Goal: Communication & Community: Share content

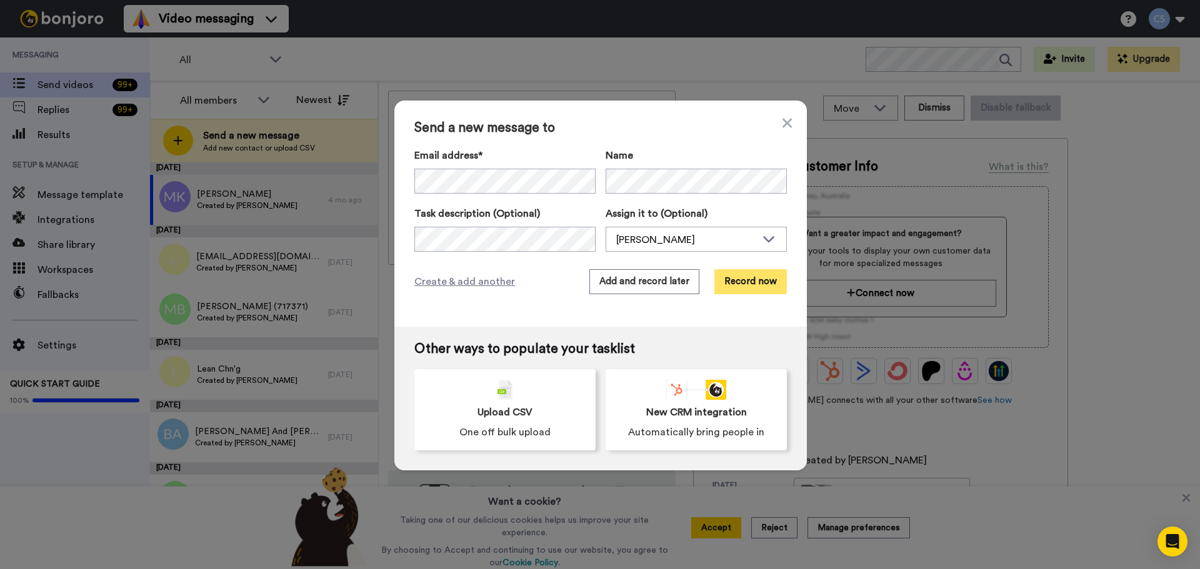
click at [767, 279] on button "Record now" at bounding box center [750, 281] width 72 height 25
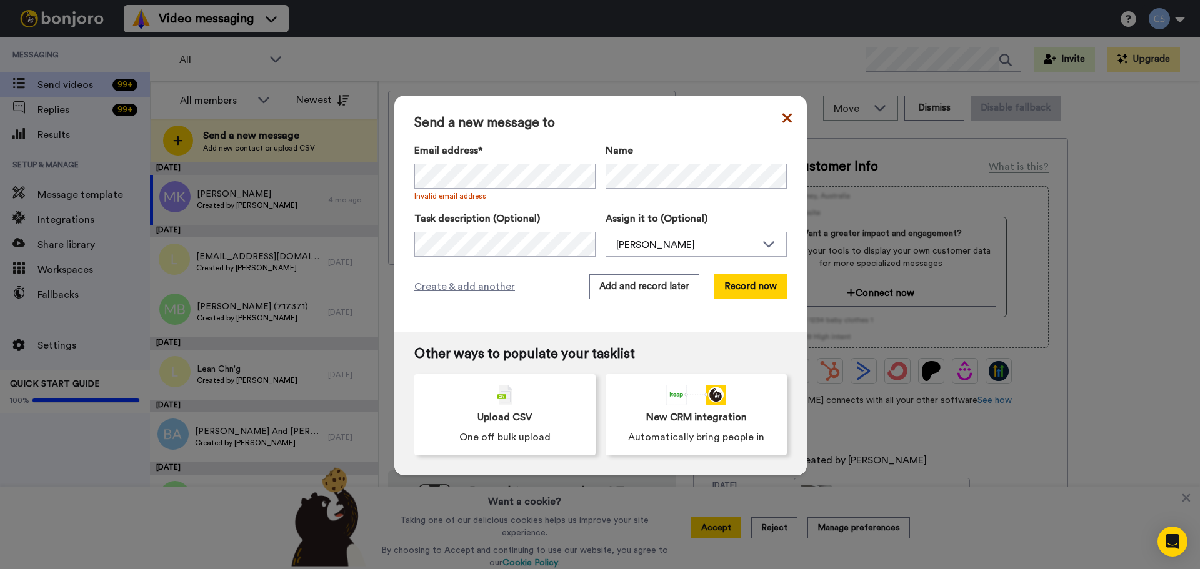
click at [782, 112] on icon at bounding box center [786, 118] width 9 height 15
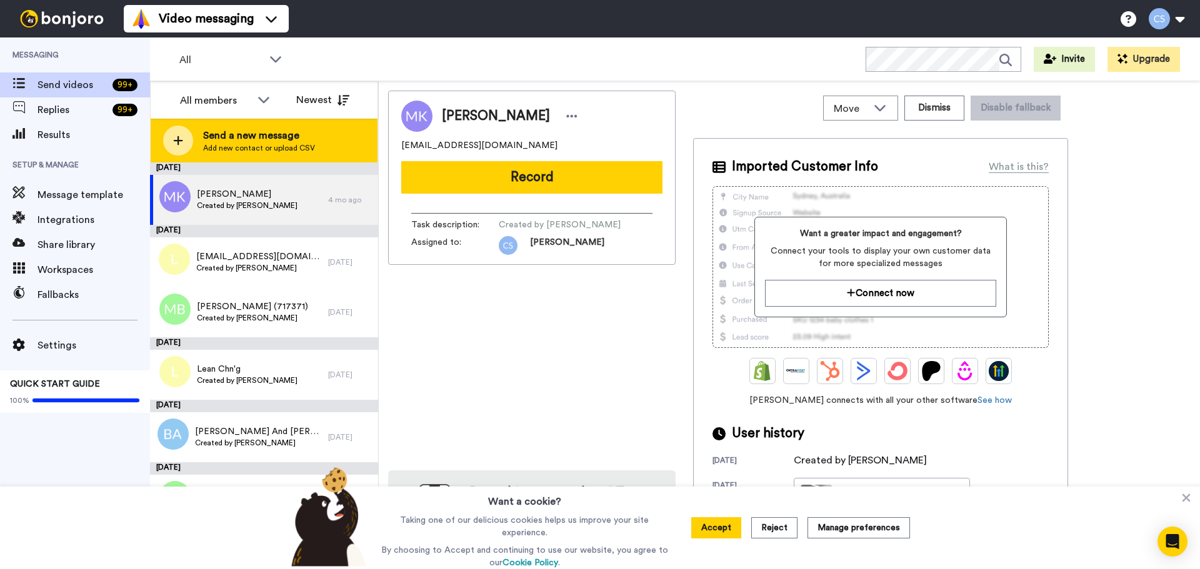
click at [289, 149] on span "Add new contact or upload CSV" at bounding box center [259, 148] width 112 height 10
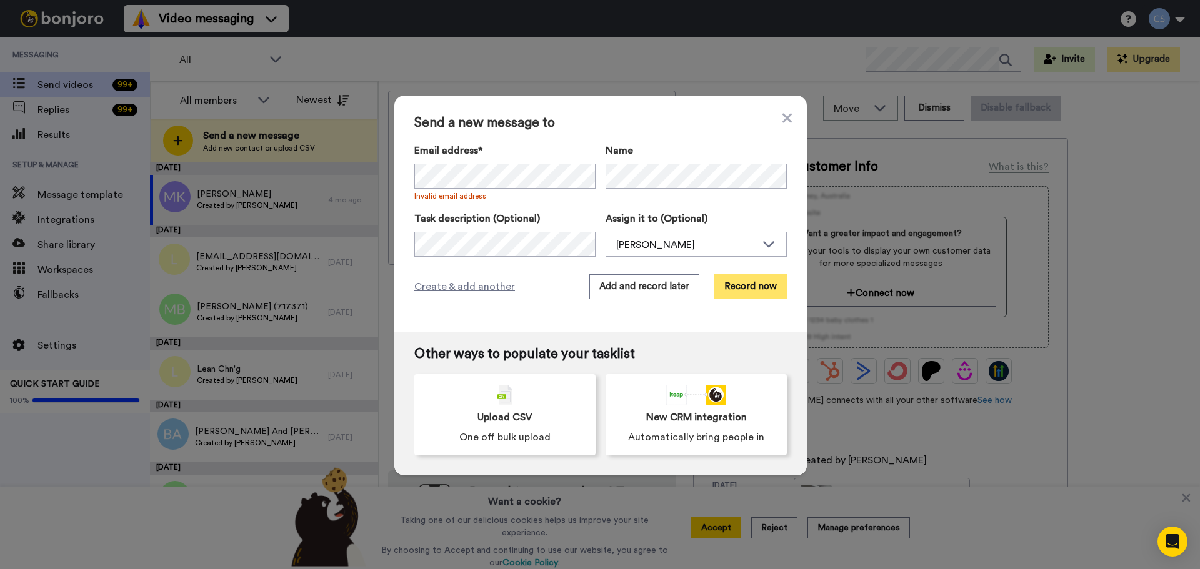
click at [735, 291] on button "Record now" at bounding box center [750, 286] width 72 height 25
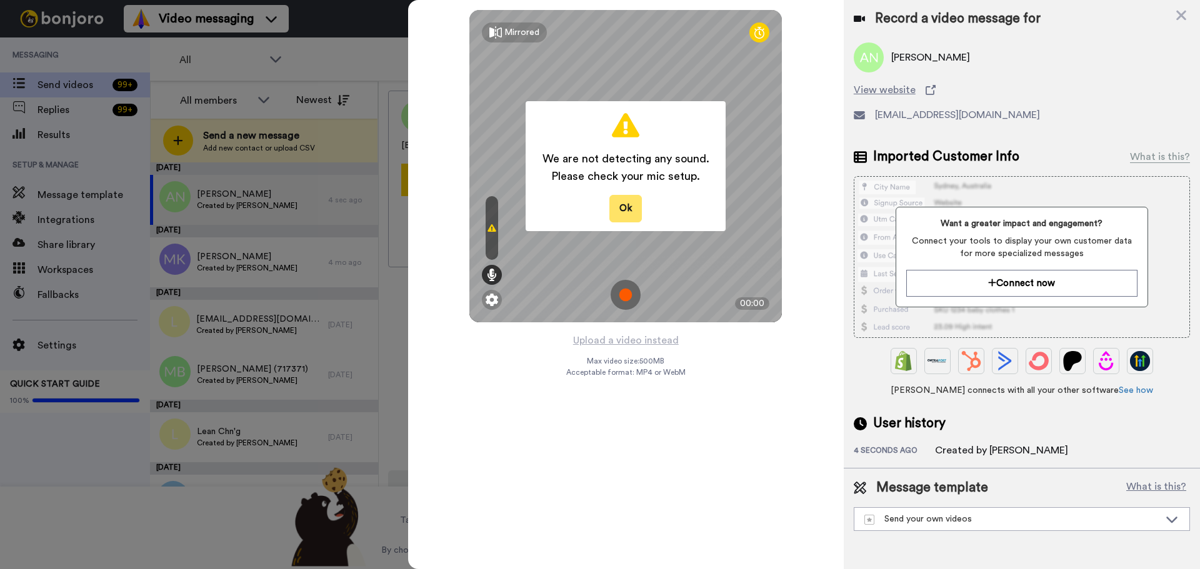
click at [620, 205] on button "Ok" at bounding box center [625, 208] width 32 height 27
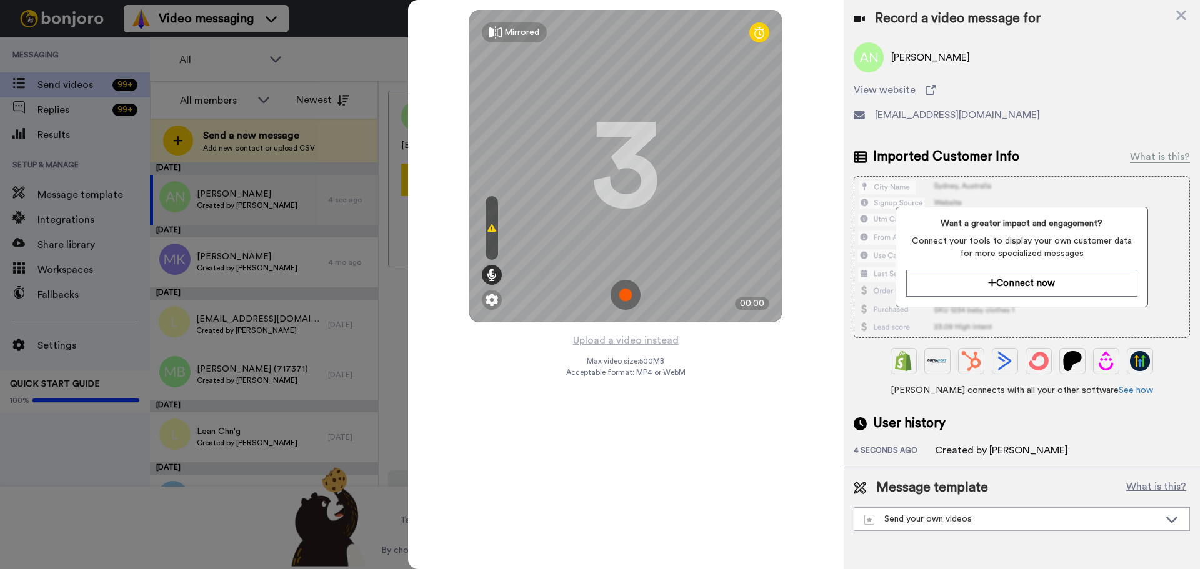
click at [487, 227] on div at bounding box center [492, 228] width 12 height 64
click at [488, 231] on icon at bounding box center [491, 228] width 9 height 10
drag, startPoint x: 489, startPoint y: 230, endPoint x: 491, endPoint y: 239, distance: 9.5
click at [491, 237] on div at bounding box center [492, 228] width 12 height 64
click at [489, 258] on div at bounding box center [492, 228] width 12 height 64
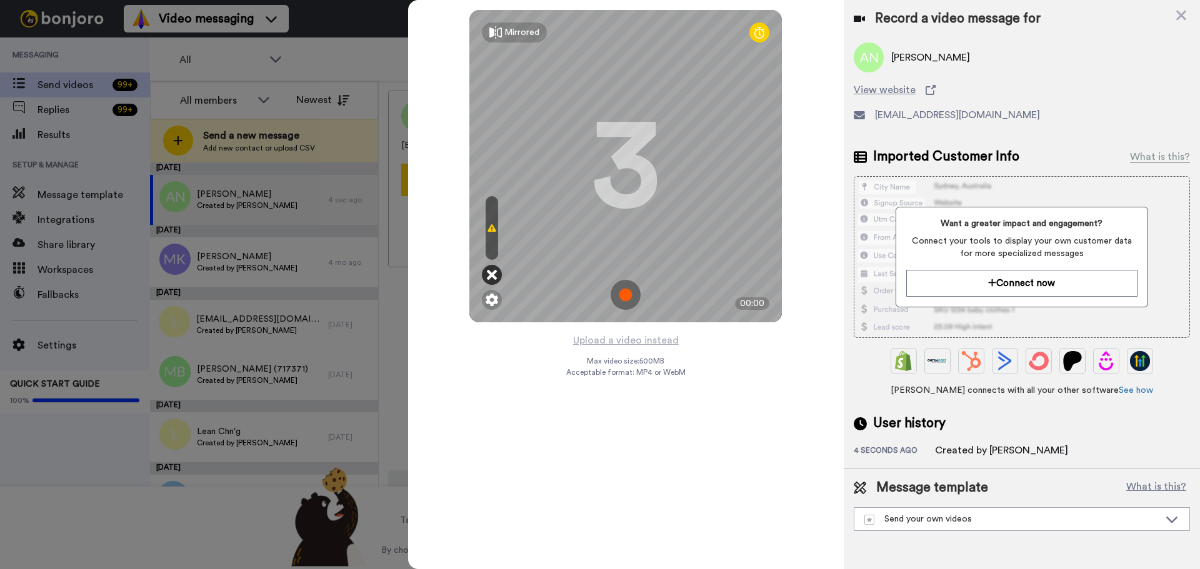
click at [491, 274] on icon at bounding box center [492, 275] width 10 height 12
click at [496, 277] on icon at bounding box center [492, 275] width 10 height 12
click at [492, 274] on icon at bounding box center [492, 275] width 10 height 12
click at [493, 280] on icon at bounding box center [492, 275] width 10 height 12
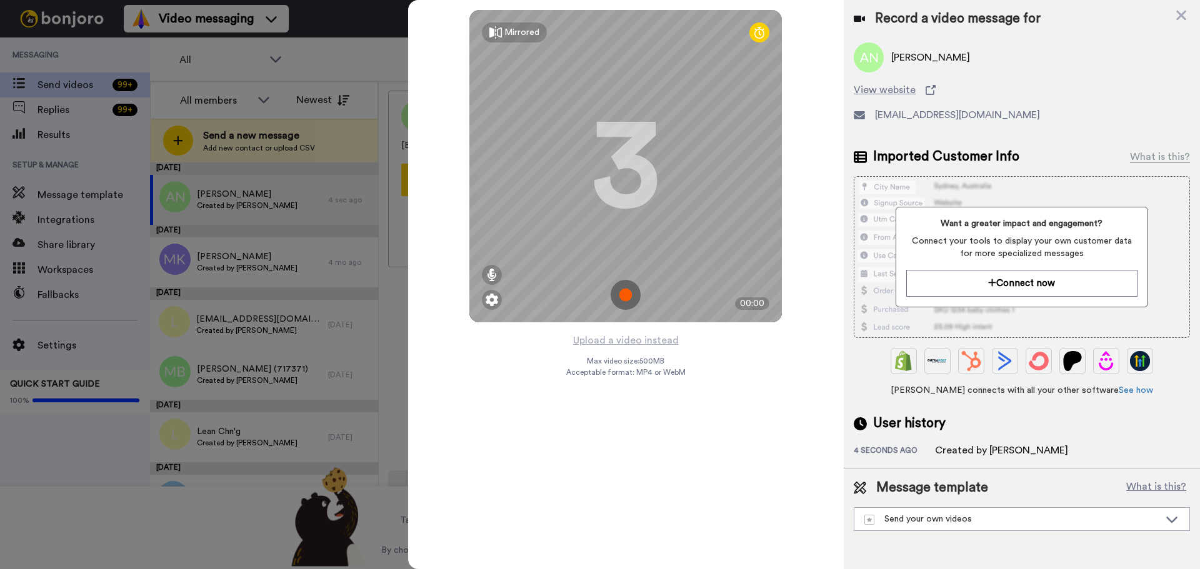
click at [617, 301] on img at bounding box center [626, 295] width 30 height 30
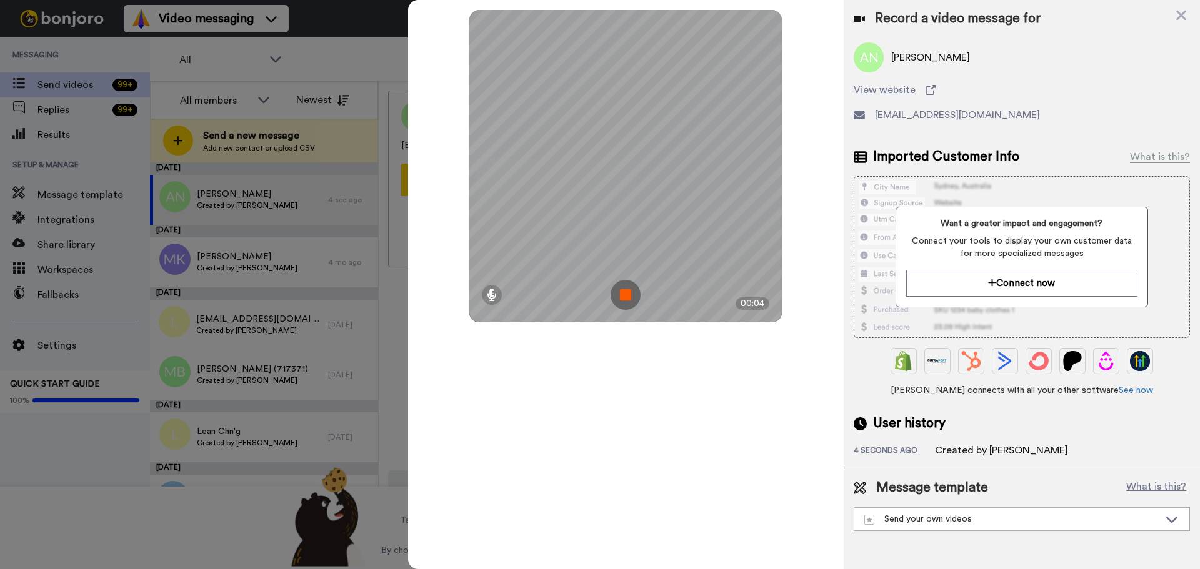
click at [1174, 21] on div "Record a video message for" at bounding box center [1022, 18] width 336 height 17
click at [1186, 11] on icon at bounding box center [1181, 15] width 12 height 16
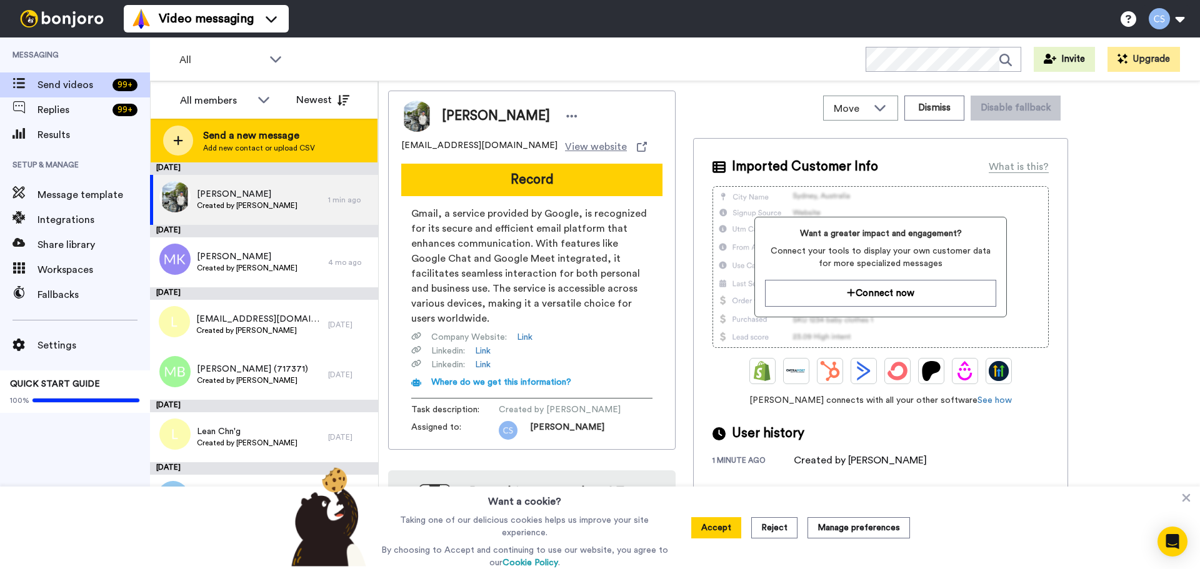
click at [278, 142] on span "Send a new message" at bounding box center [259, 135] width 112 height 15
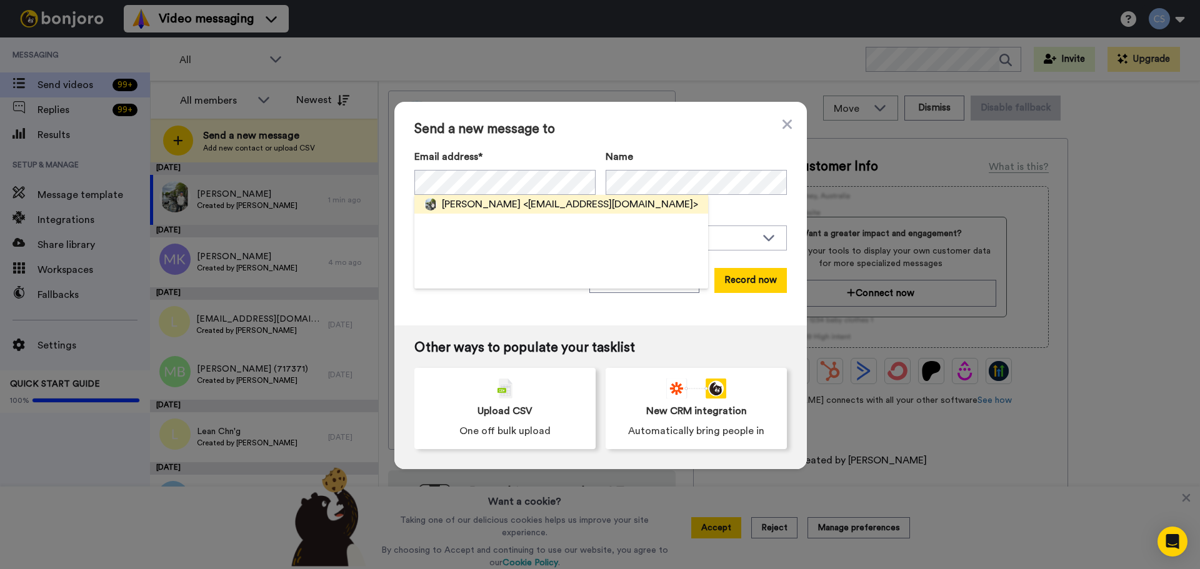
click at [434, 201] on div "Andrew Nguyen <tutum1963@gmal.com>" at bounding box center [561, 204] width 294 height 19
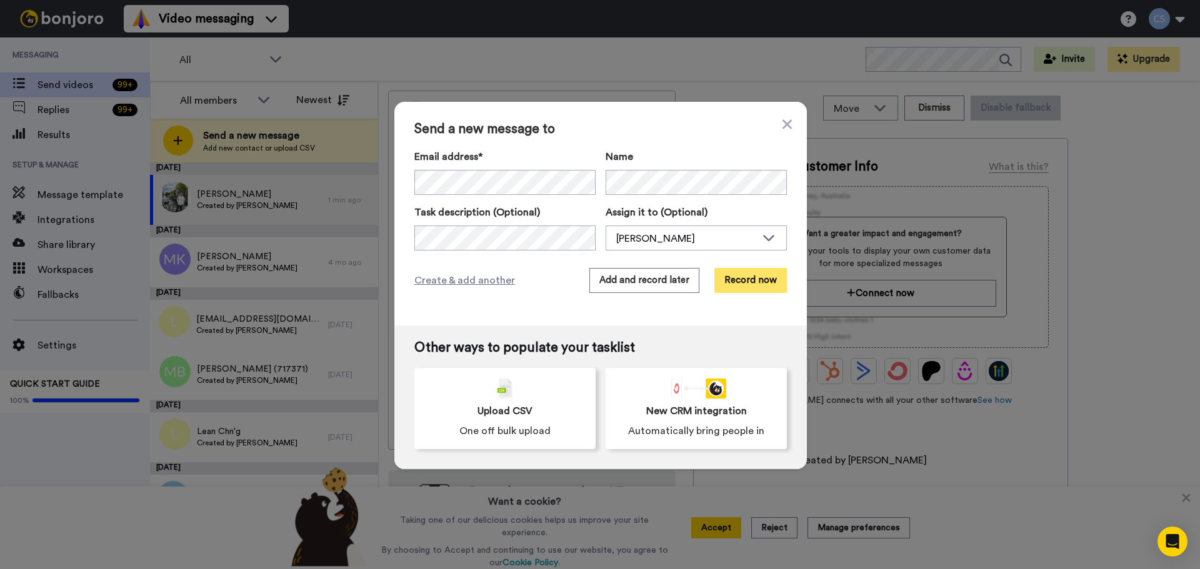
click at [767, 284] on button "Record now" at bounding box center [750, 280] width 72 height 25
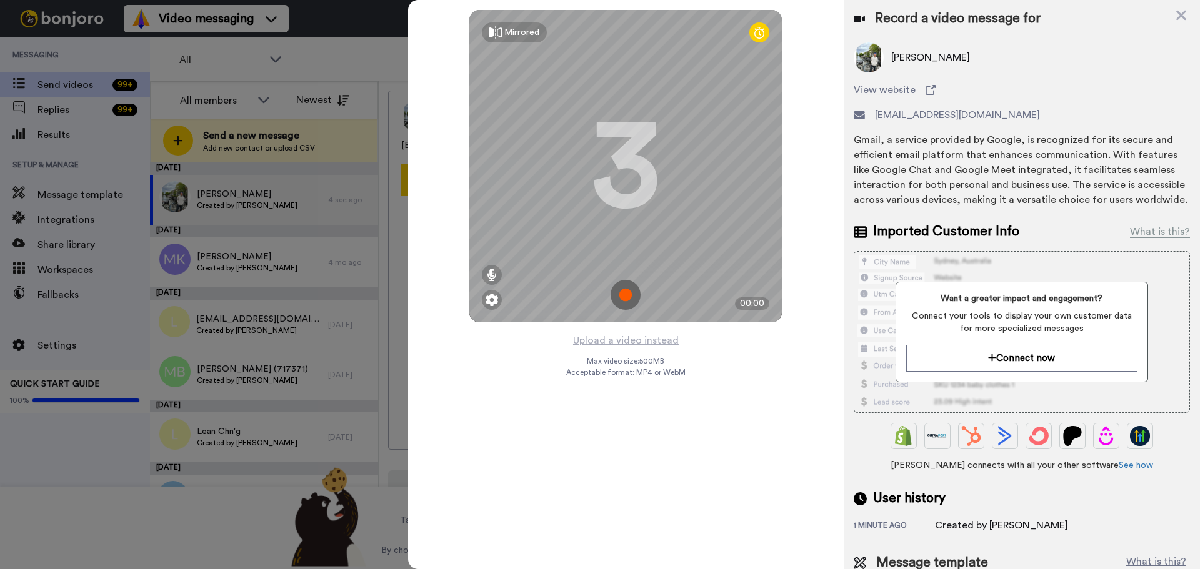
click at [621, 300] on img at bounding box center [626, 295] width 30 height 30
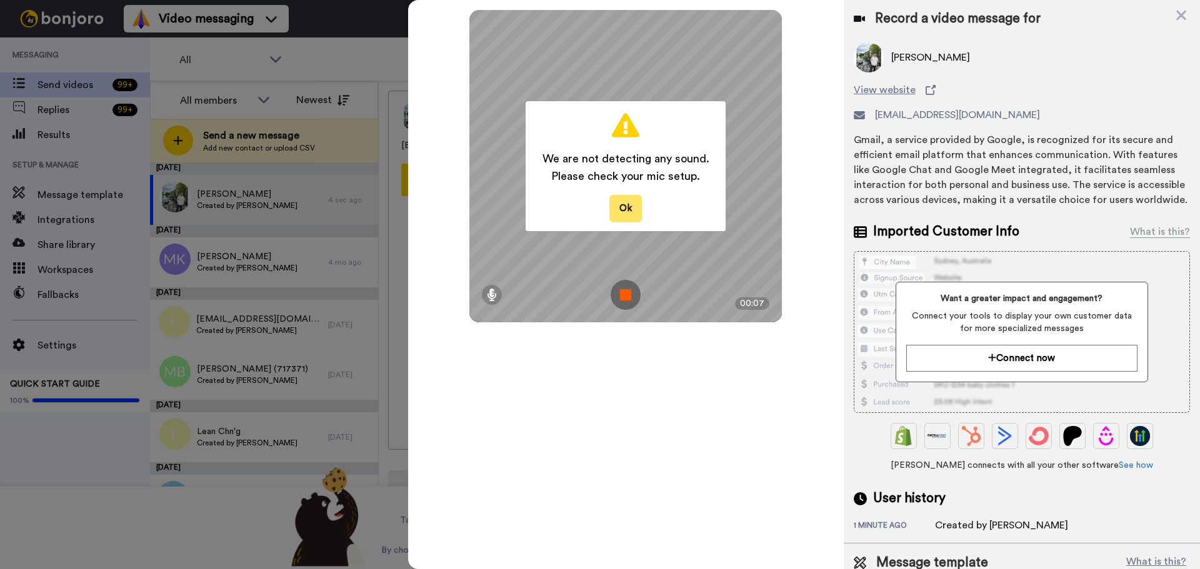
click at [629, 200] on button "Ok" at bounding box center [625, 208] width 32 height 27
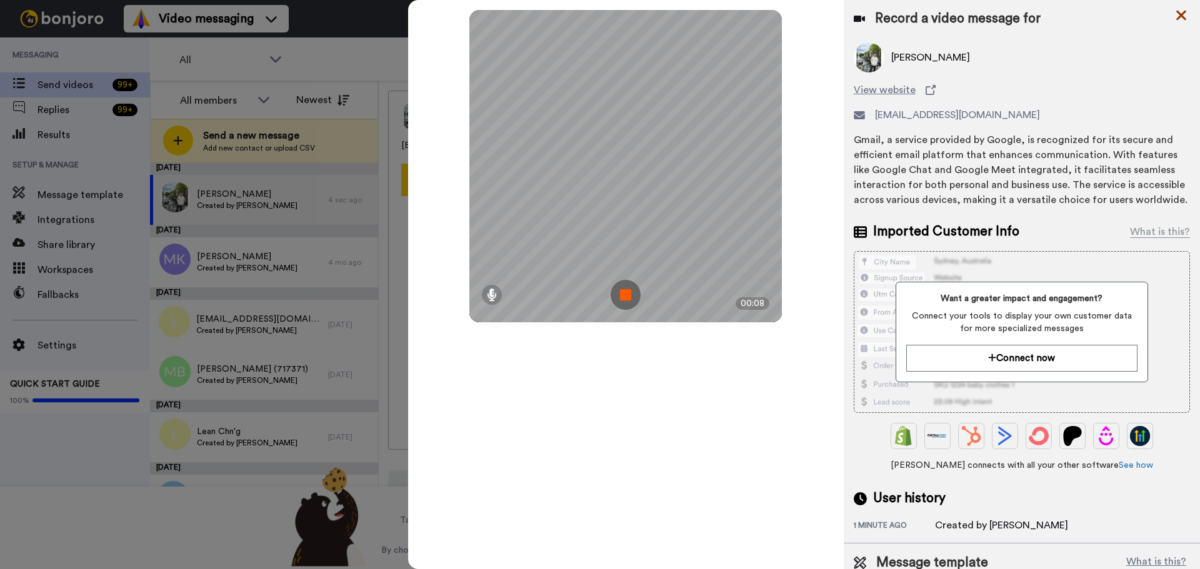
click at [1182, 11] on icon at bounding box center [1181, 15] width 12 height 16
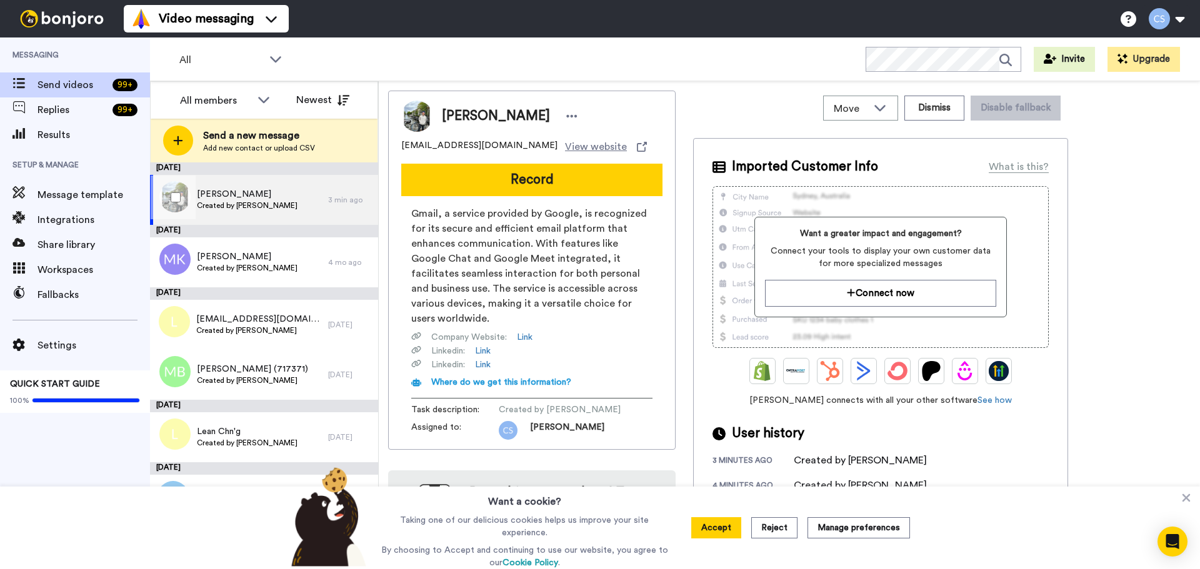
click at [295, 201] on div "Andrew Nguyen Created by Chris Smith" at bounding box center [239, 200] width 178 height 50
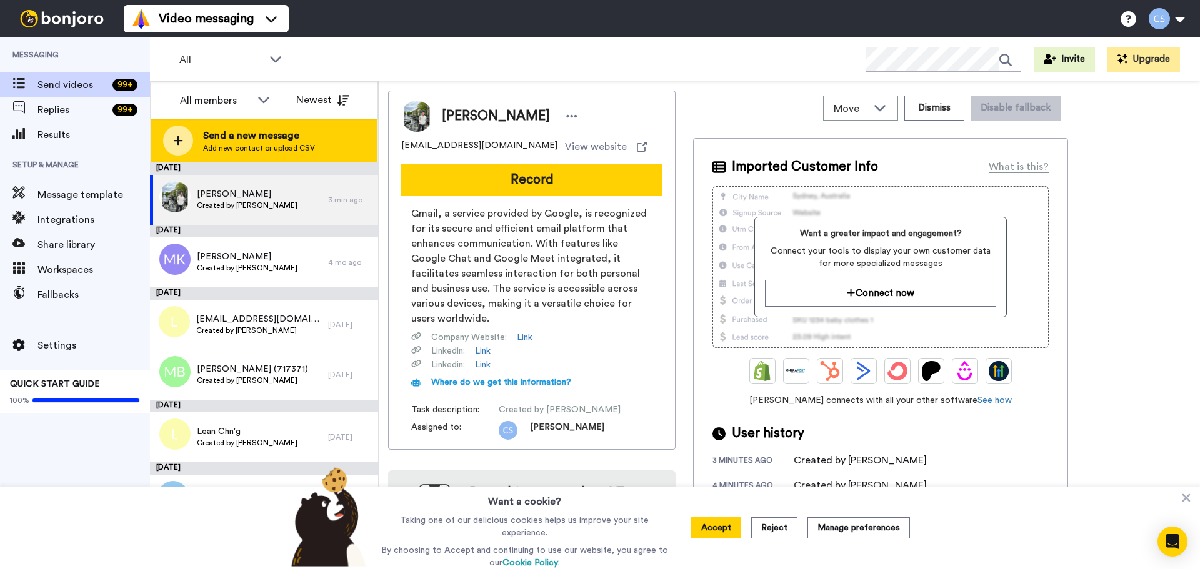
click at [242, 144] on span "Add new contact or upload CSV" at bounding box center [259, 148] width 112 height 10
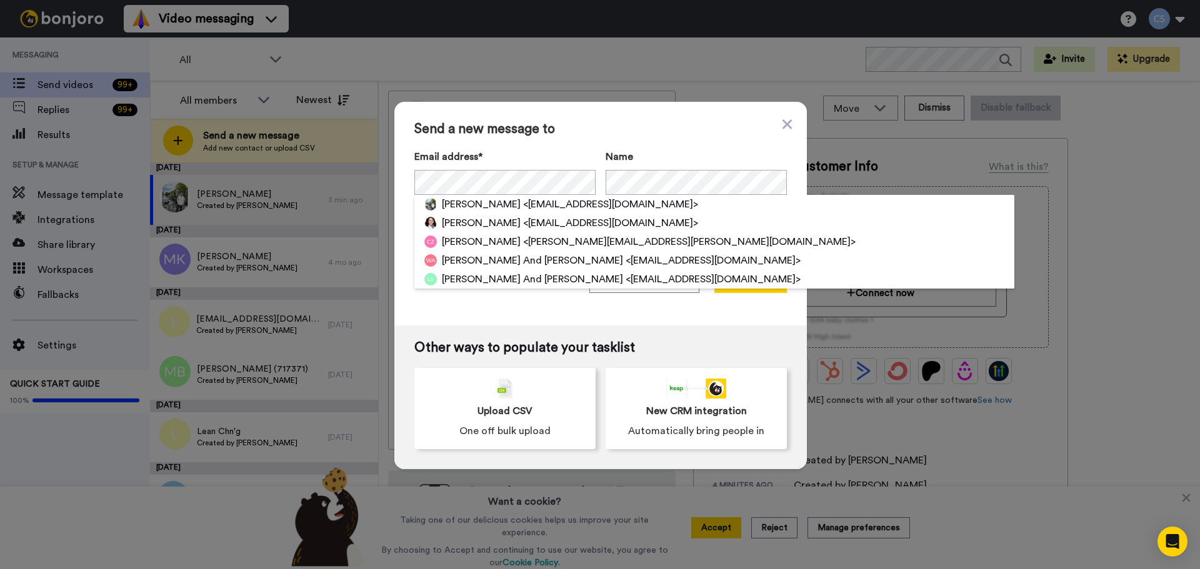
drag, startPoint x: 635, startPoint y: 218, endPoint x: 645, endPoint y: 221, distance: 11.1
click at [635, 219] on span "<[EMAIL_ADDRESS][DOMAIN_NAME]>" at bounding box center [610, 223] width 175 height 15
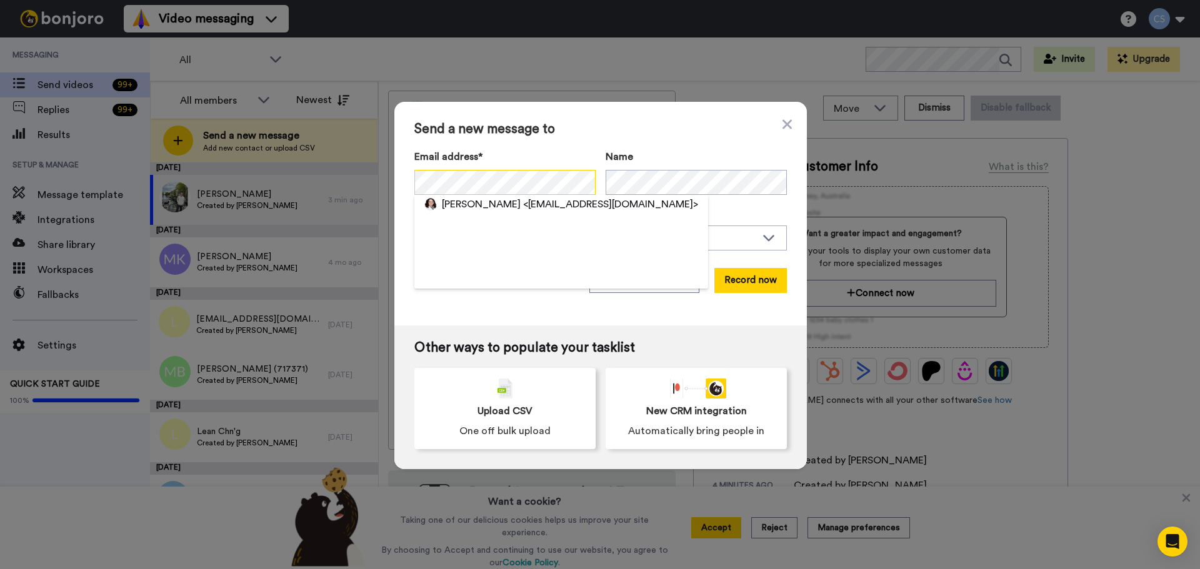
click at [289, 172] on div "Send a new message to Email address* Jodie Gregory <jodiemariegregory@gmail.com…" at bounding box center [600, 284] width 1200 height 569
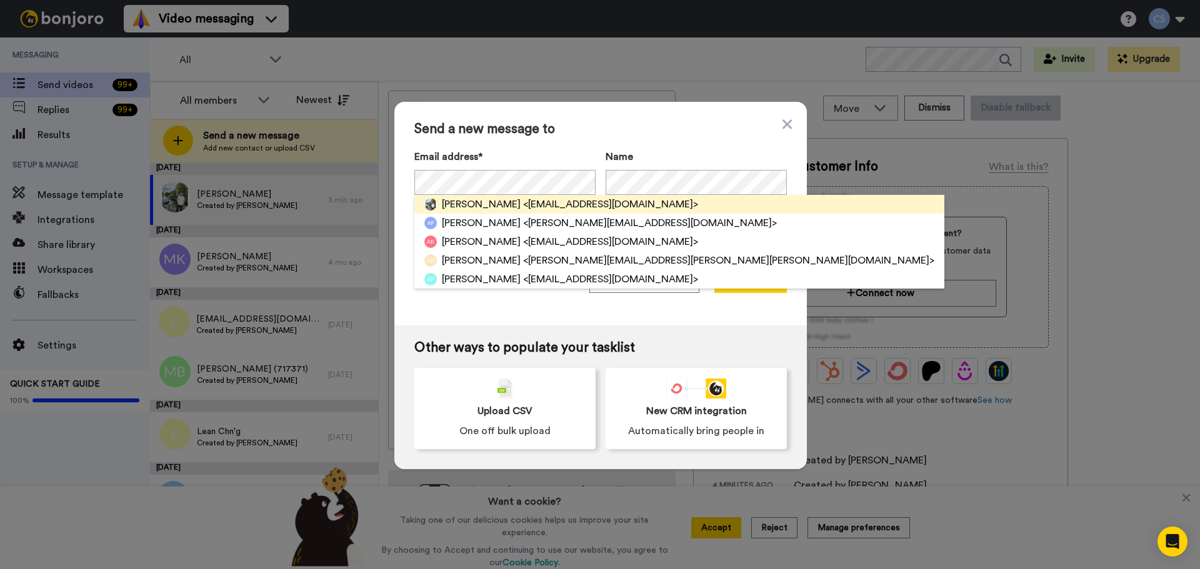
click at [497, 198] on span "[PERSON_NAME]" at bounding box center [481, 204] width 79 height 15
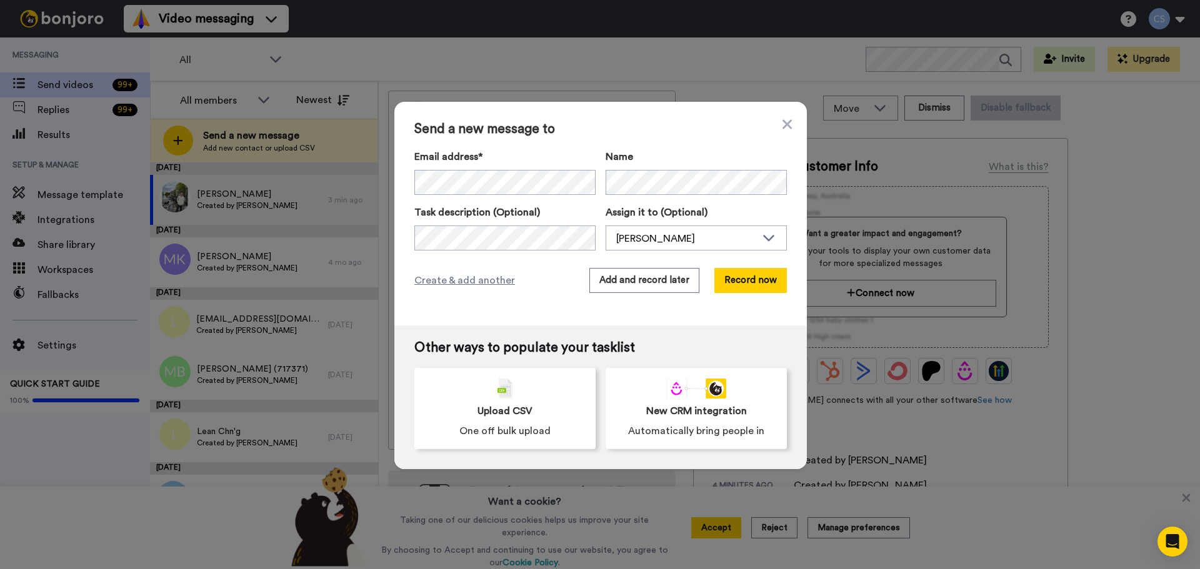
click at [747, 266] on div "Send a new message to Email address* Andrew Nguyen <tutum1963@gmal.com> Name Ta…" at bounding box center [600, 214] width 412 height 224
click at [749, 279] on button "Record now" at bounding box center [750, 280] width 72 height 25
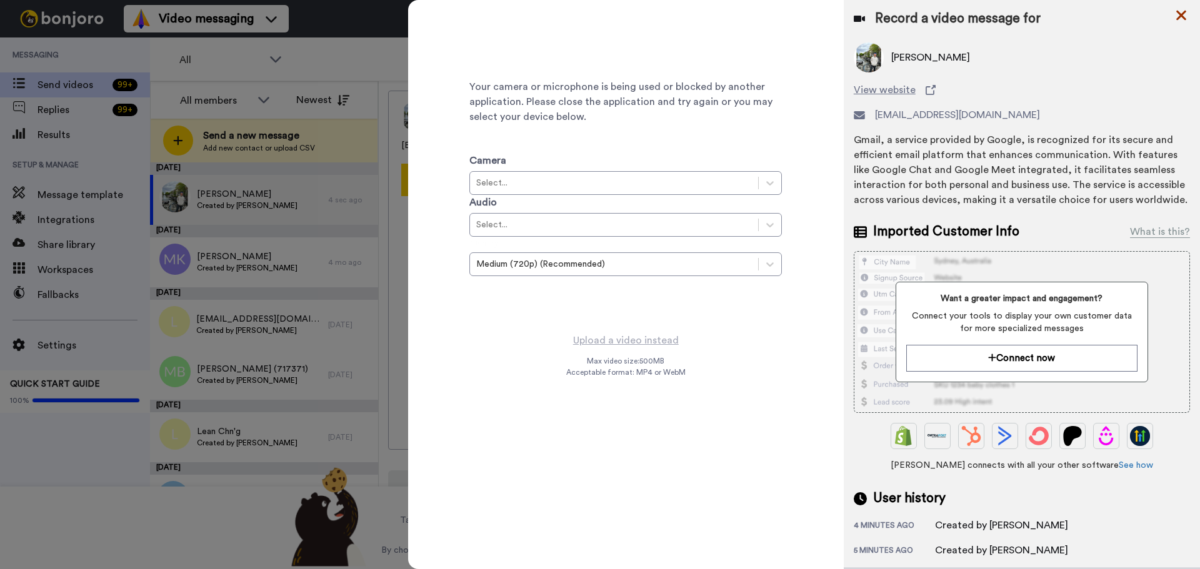
click at [1177, 17] on icon at bounding box center [1181, 15] width 12 height 16
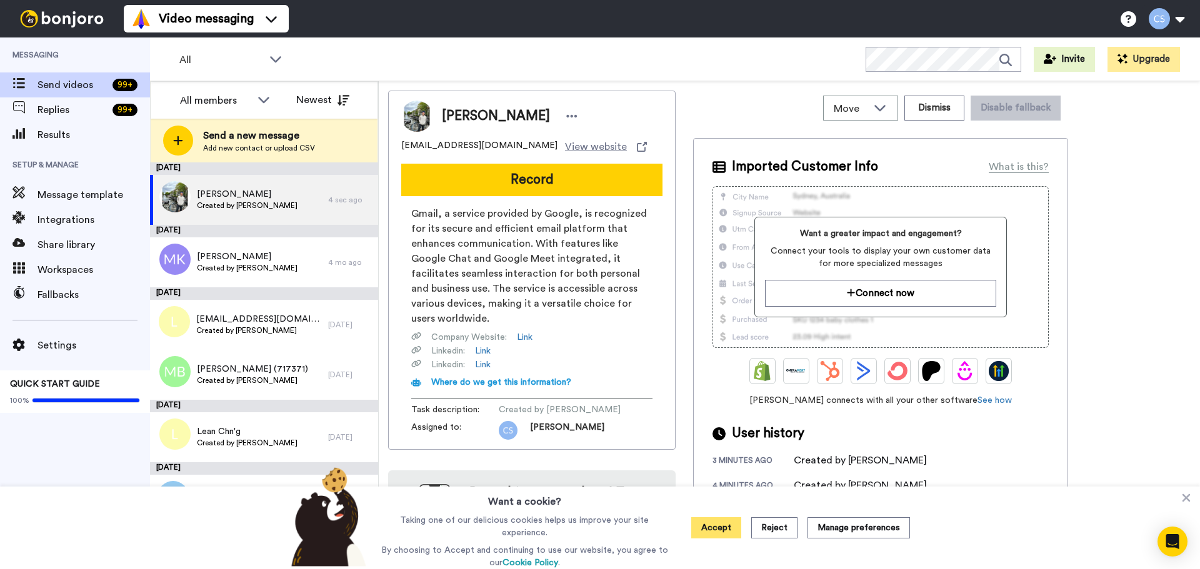
click at [723, 531] on button "Accept" at bounding box center [716, 527] width 50 height 21
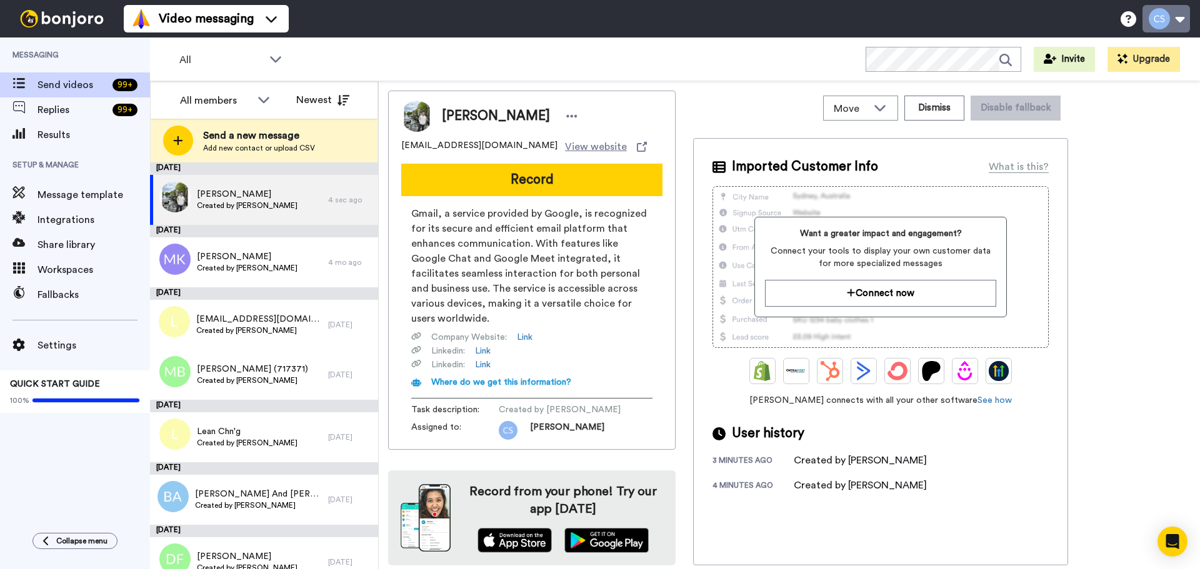
click at [1181, 22] on button at bounding box center [1165, 18] width 47 height 27
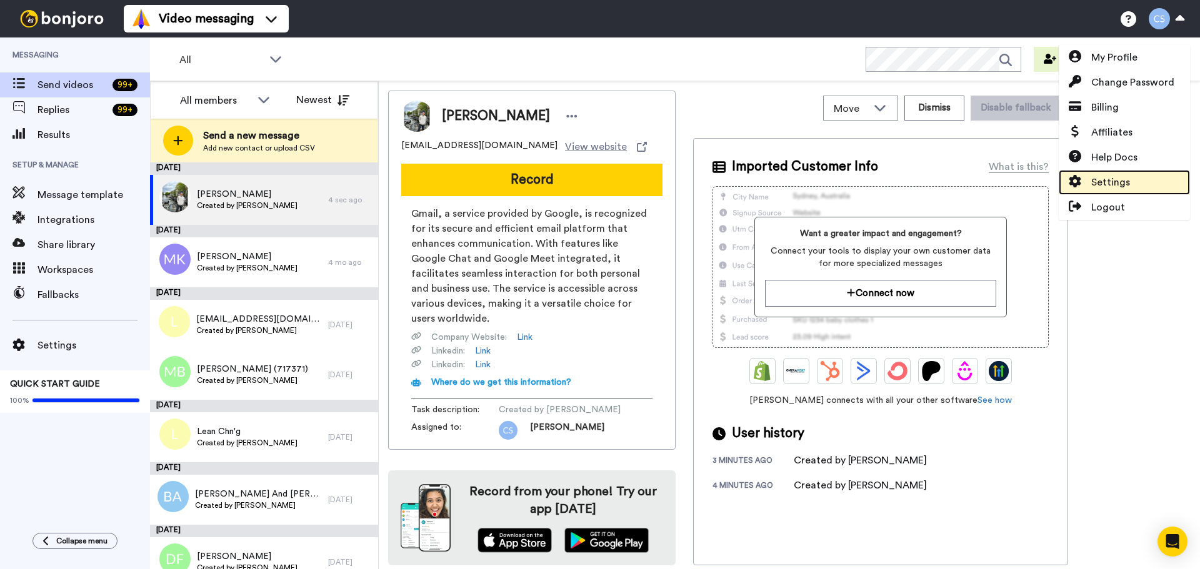
click at [1098, 183] on span "Settings" at bounding box center [1110, 182] width 39 height 15
